Goal: Find specific page/section: Find specific page/section

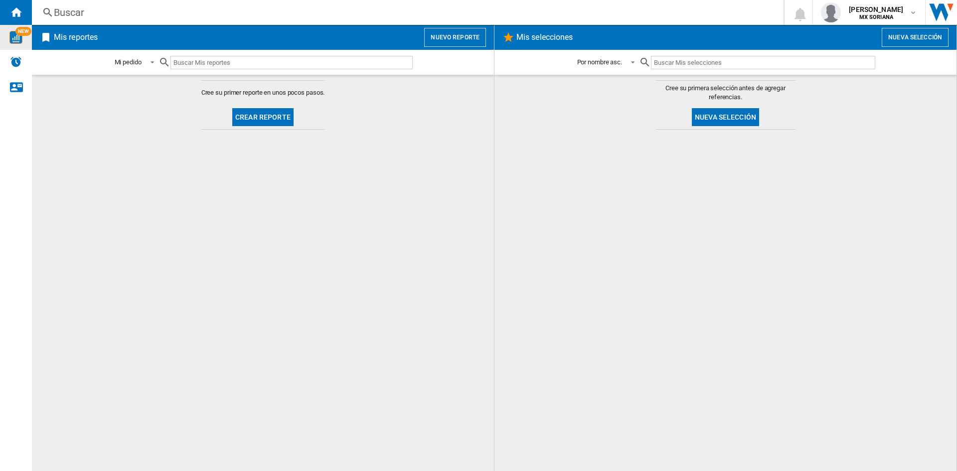
click at [24, 40] on div "NEW" at bounding box center [16, 37] width 32 height 13
click at [21, 62] on img "Alertas" at bounding box center [16, 62] width 12 height 12
click at [151, 60] on span at bounding box center [150, 61] width 12 height 9
click at [180, 84] on md-backdrop at bounding box center [478, 235] width 957 height 471
click at [22, 41] on div "NEW" at bounding box center [16, 37] width 32 height 13
